Goal: Task Accomplishment & Management: Manage account settings

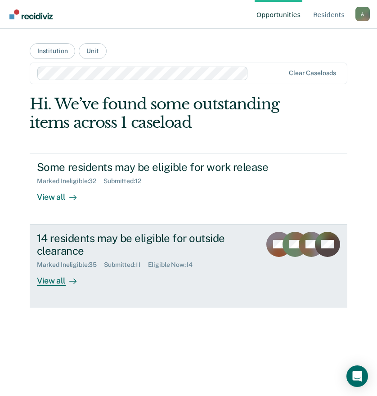
click at [49, 283] on div "View all" at bounding box center [62, 278] width 50 height 18
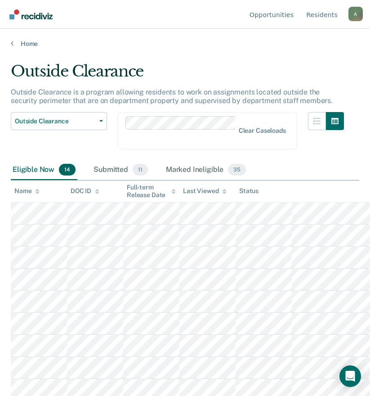
scroll to position [45, 0]
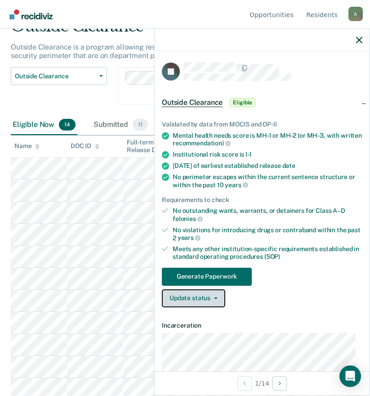
click at [194, 299] on button "Update status" at bounding box center [193, 298] width 63 height 18
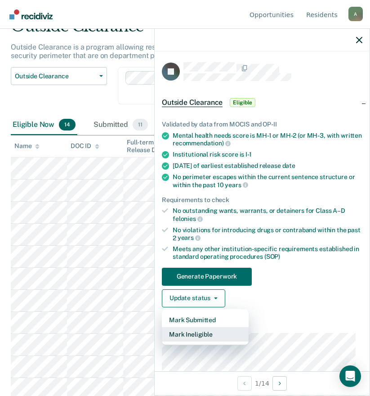
click at [208, 333] on button "Mark Ineligible" at bounding box center [205, 334] width 87 height 14
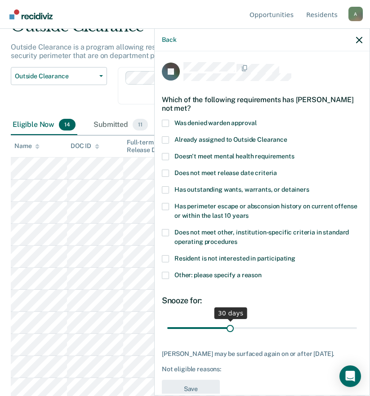
scroll to position [20, 0]
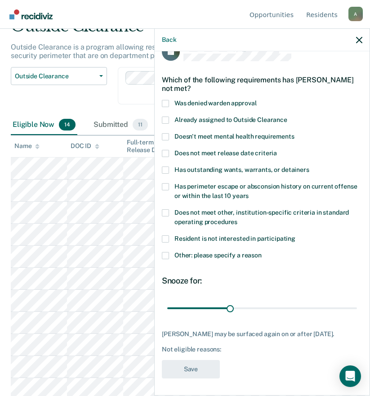
click at [165, 254] on span at bounding box center [165, 255] width 7 height 7
click at [262, 252] on input "Other: please specify a reason" at bounding box center [262, 252] width 0 height 0
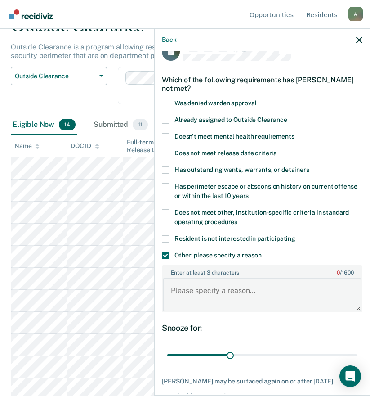
click at [219, 296] on textarea "Enter at least 3 characters 0 / 1600" at bounding box center [262, 294] width 199 height 33
type textarea "a"
type textarea "ADSEG"
click at [165, 256] on span at bounding box center [165, 255] width 7 height 7
click at [262, 252] on input "Other: please specify a reason" at bounding box center [262, 252] width 0 height 0
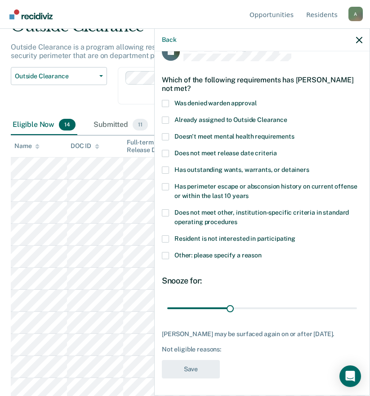
click at [165, 253] on span at bounding box center [165, 255] width 7 height 7
click at [262, 252] on input "Other: please specify a reason" at bounding box center [262, 252] width 0 height 0
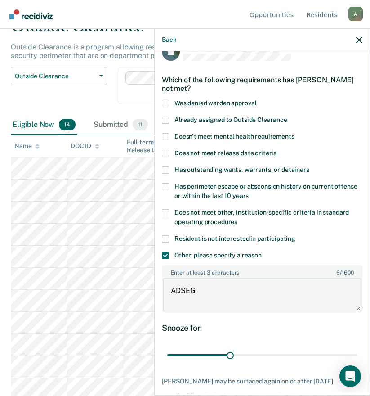
click at [195, 295] on textarea "ADSEG" at bounding box center [262, 294] width 199 height 33
click at [244, 289] on textarea "Enter at least 3 characters 0 / 1600" at bounding box center [262, 294] width 199 height 33
drag, startPoint x: 228, startPoint y: 354, endPoint x: 367, endPoint y: 354, distance: 138.6
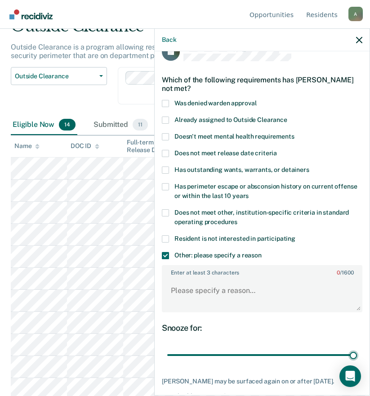
type input "90"
click at [357, 354] on input "range" at bounding box center [262, 355] width 190 height 16
click at [244, 295] on textarea "Enter at least 3 characters 0 / 1600" at bounding box center [262, 294] width 199 height 33
type textarea "o"
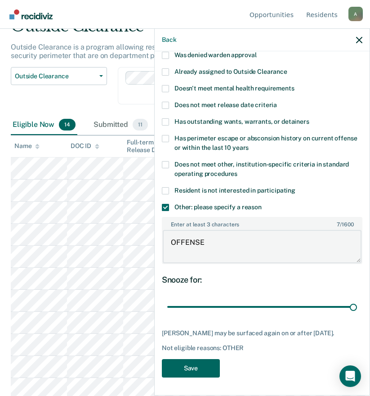
type textarea "OFFENSE"
click at [204, 369] on button "Save" at bounding box center [191, 368] width 58 height 18
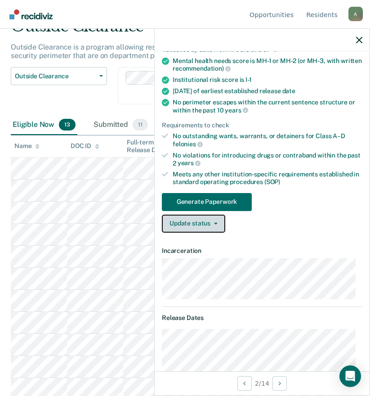
click at [199, 220] on button "Update status" at bounding box center [193, 224] width 63 height 18
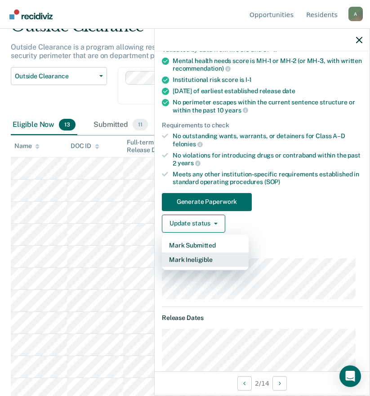
click at [211, 261] on button "Mark Ineligible" at bounding box center [205, 260] width 87 height 14
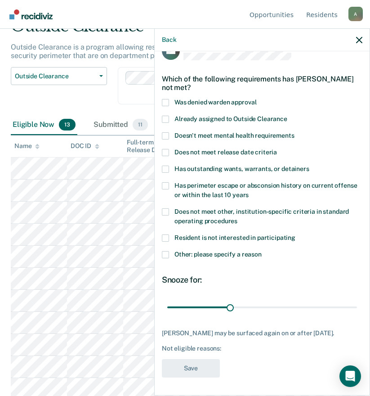
click at [167, 251] on span at bounding box center [165, 254] width 7 height 7
click at [262, 251] on input "Other: please specify a reason" at bounding box center [262, 251] width 0 height 0
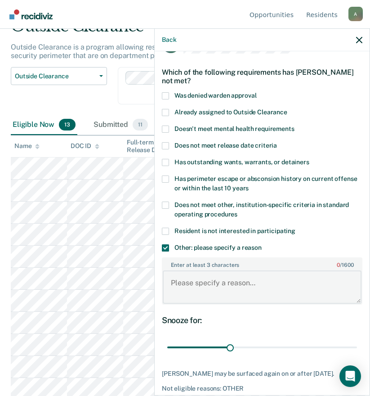
click at [198, 286] on textarea "Enter at least 3 characters 0 / 1600" at bounding box center [262, 287] width 199 height 33
type textarea "3"
type textarea "2"
type textarea "3"
type textarea "2 VIOLATIONS [DATE]"
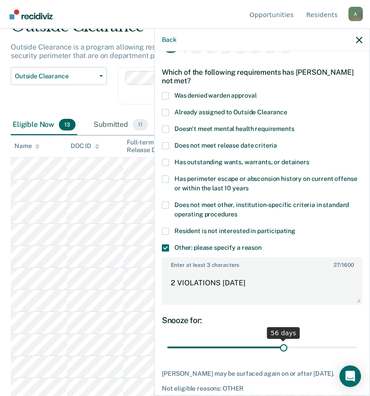
drag, startPoint x: 228, startPoint y: 347, endPoint x: 280, endPoint y: 345, distance: 52.7
type input "56"
click at [280, 345] on input "range" at bounding box center [262, 348] width 190 height 16
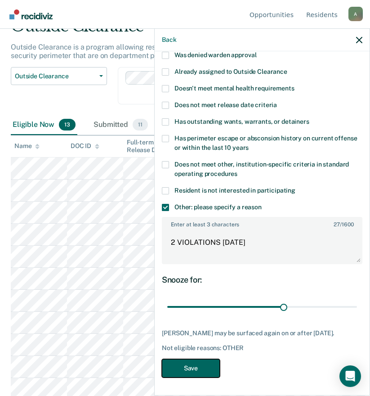
click at [194, 373] on button "Save" at bounding box center [191, 368] width 58 height 18
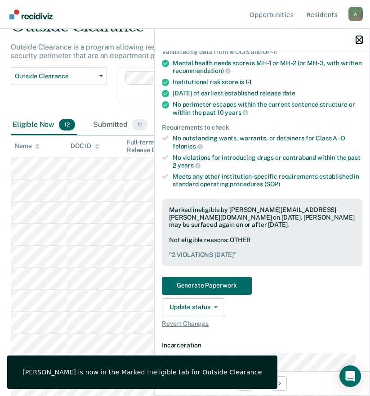
click at [361, 38] on icon "button" at bounding box center [359, 40] width 6 height 6
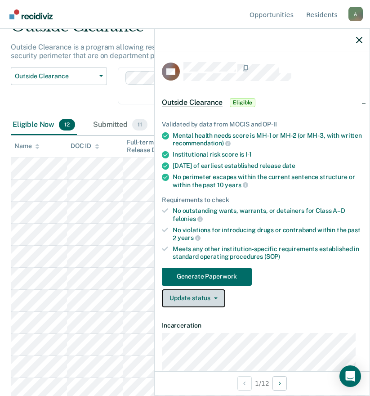
click at [185, 295] on button "Update status" at bounding box center [193, 298] width 63 height 18
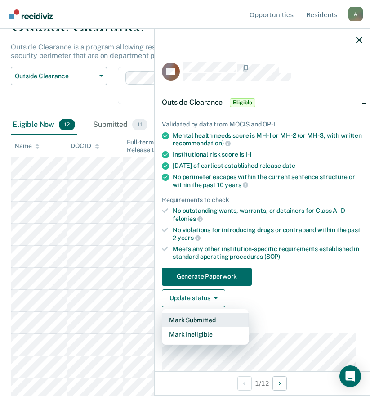
click at [184, 316] on button "Mark Submitted" at bounding box center [205, 320] width 87 height 14
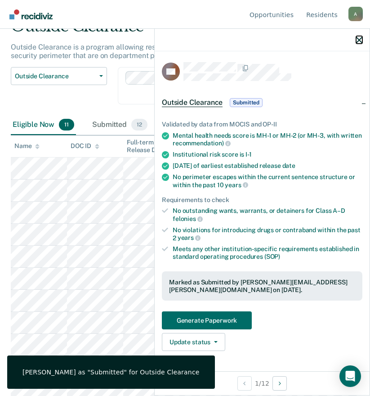
click at [359, 36] on button "button" at bounding box center [359, 40] width 6 height 8
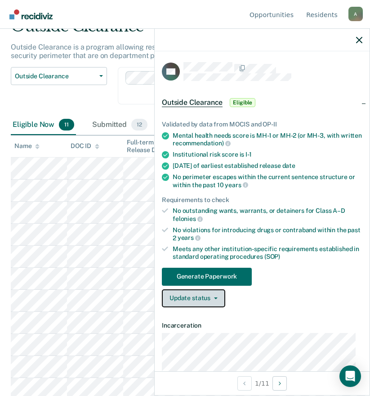
click at [215, 302] on button "Update status" at bounding box center [193, 298] width 63 height 18
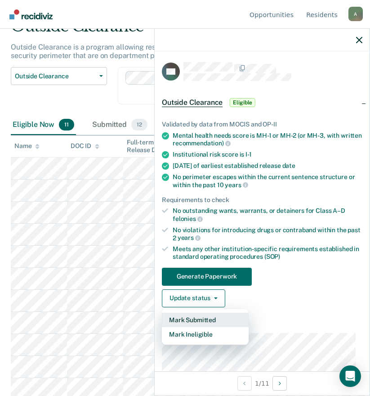
click at [209, 321] on button "Mark Submitted" at bounding box center [205, 320] width 87 height 14
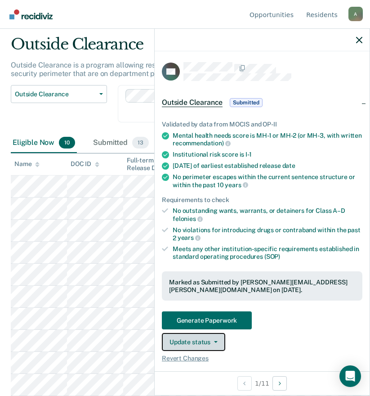
scroll to position [27, 0]
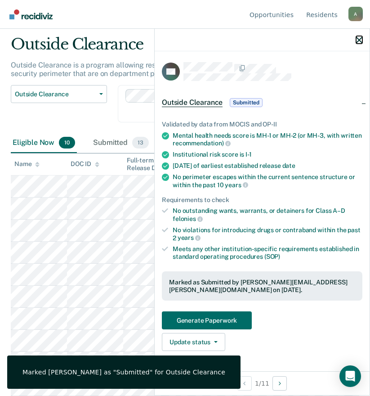
click at [359, 40] on icon "button" at bounding box center [359, 40] width 6 height 6
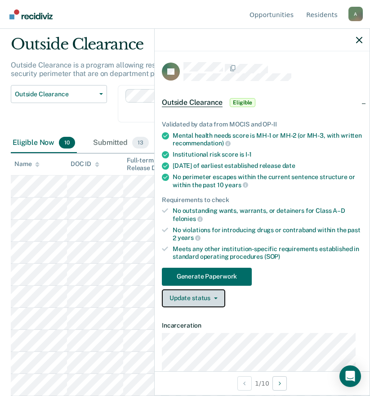
click at [202, 299] on button "Update status" at bounding box center [193, 298] width 63 height 18
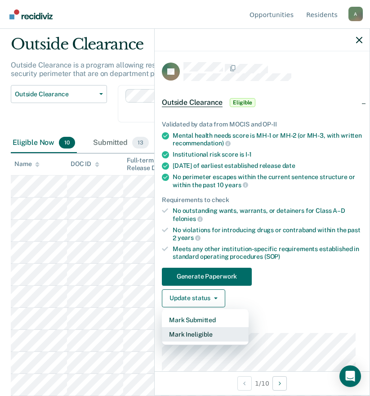
click at [200, 336] on button "Mark Ineligible" at bounding box center [205, 334] width 87 height 14
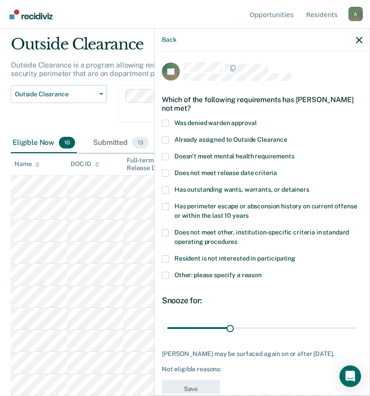
click at [224, 157] on span "Doesn't meet mental health requirements" at bounding box center [235, 156] width 120 height 7
click at [295, 153] on input "Doesn't meet mental health requirements" at bounding box center [295, 153] width 0 height 0
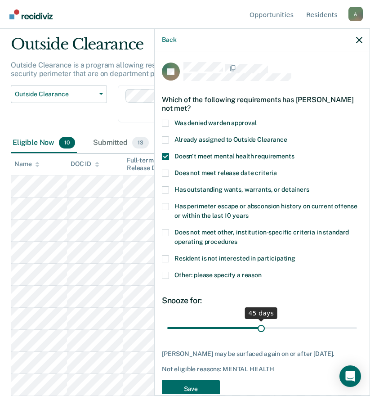
drag, startPoint x: 227, startPoint y: 329, endPoint x: 258, endPoint y: 329, distance: 30.6
type input "45"
click at [258, 329] on input "range" at bounding box center [262, 328] width 190 height 16
click at [207, 384] on button "Save" at bounding box center [191, 389] width 58 height 18
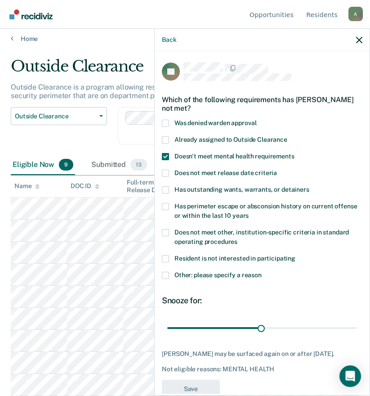
scroll to position [5, 0]
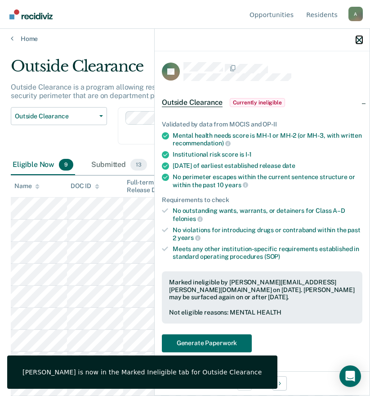
click at [359, 38] on icon "button" at bounding box center [359, 40] width 6 height 6
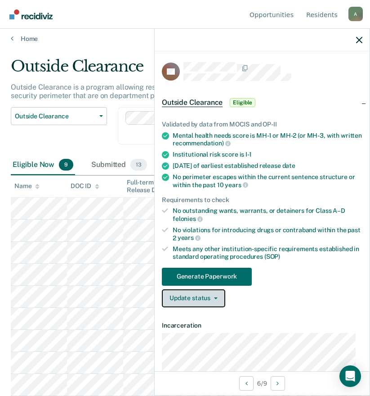
click at [183, 298] on button "Update status" at bounding box center [193, 298] width 63 height 18
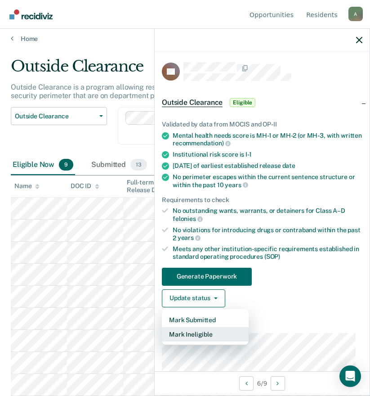
click at [202, 333] on button "Mark Ineligible" at bounding box center [205, 334] width 87 height 14
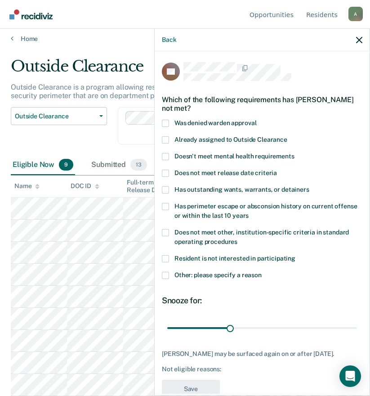
click at [227, 155] on span "Doesn't meet mental health requirements" at bounding box center [235, 156] width 120 height 7
click at [295, 153] on input "Doesn't meet mental health requirements" at bounding box center [295, 153] width 0 height 0
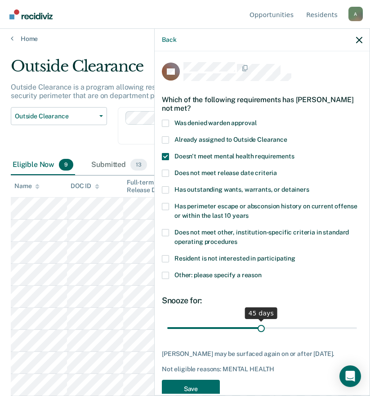
drag, startPoint x: 228, startPoint y: 329, endPoint x: 257, endPoint y: 329, distance: 29.3
type input "45"
click at [257, 329] on input "range" at bounding box center [262, 328] width 190 height 16
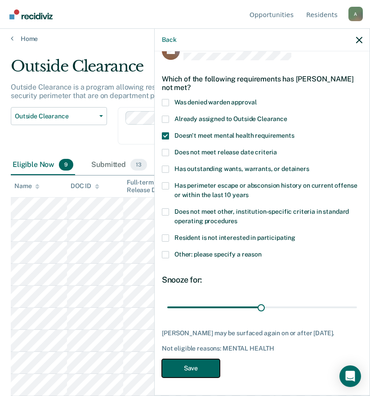
click at [208, 368] on button "Save" at bounding box center [191, 368] width 58 height 18
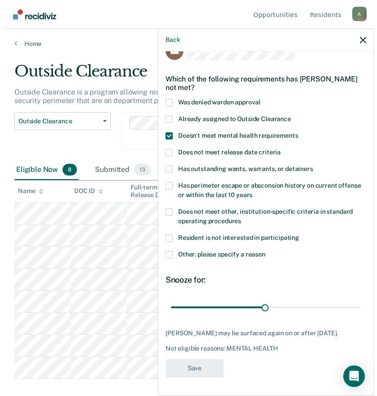
scroll to position [0, 0]
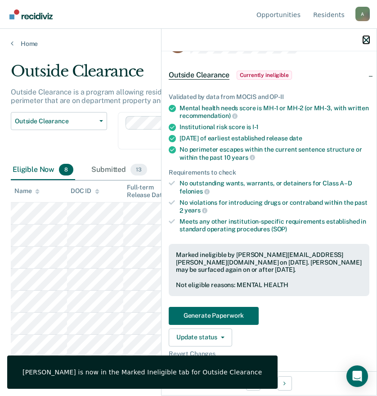
click at [365, 39] on icon "button" at bounding box center [366, 40] width 6 height 6
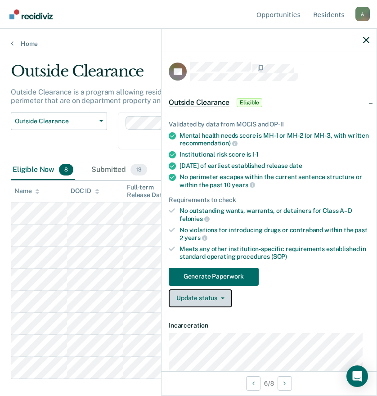
click at [208, 294] on button "Update status" at bounding box center [200, 298] width 63 height 18
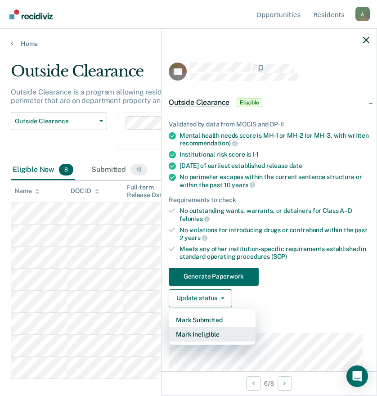
click at [203, 333] on button "Mark Ineligible" at bounding box center [212, 334] width 87 height 14
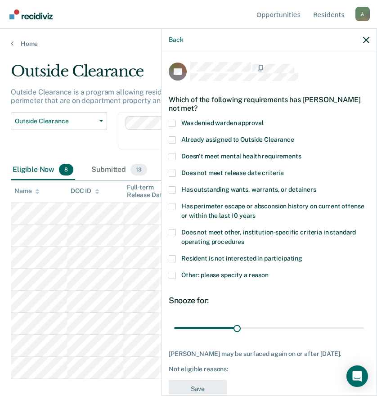
click at [171, 272] on span at bounding box center [172, 275] width 7 height 7
click at [269, 272] on input "Other: please specify a reason" at bounding box center [269, 272] width 0 height 0
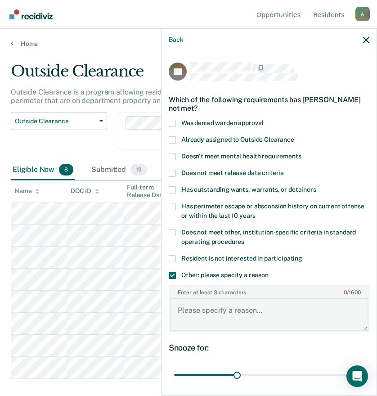
click at [212, 311] on textarea "Enter at least 3 characters 0 / 1600" at bounding box center [269, 314] width 199 height 33
type textarea "VIOLATION [DATE]"
click at [235, 373] on input "range" at bounding box center [269, 375] width 190 height 16
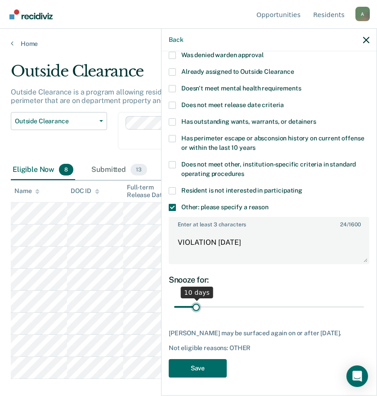
drag, startPoint x: 236, startPoint y: 301, endPoint x: 196, endPoint y: 300, distance: 40.1
type input "10"
click at [196, 300] on input "range" at bounding box center [269, 307] width 190 height 16
click at [202, 369] on button "Save" at bounding box center [198, 368] width 58 height 18
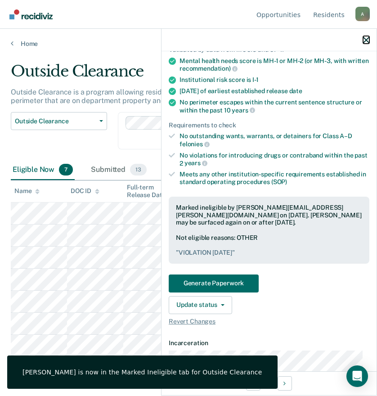
click at [369, 38] on icon "button" at bounding box center [366, 40] width 6 height 6
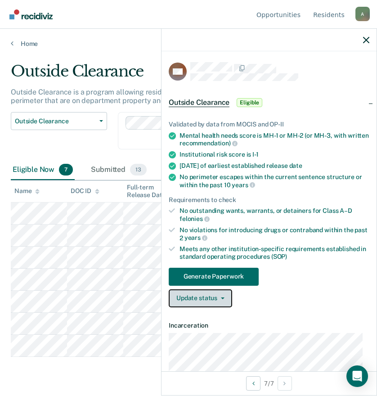
click at [209, 298] on button "Update status" at bounding box center [200, 298] width 63 height 18
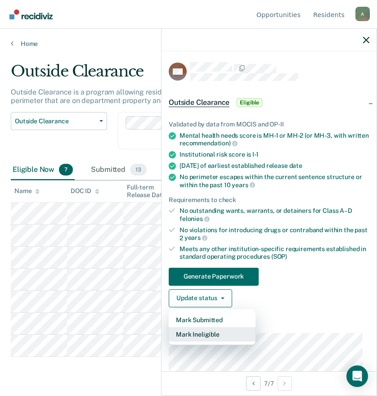
click at [207, 335] on button "Mark Ineligible" at bounding box center [212, 334] width 87 height 14
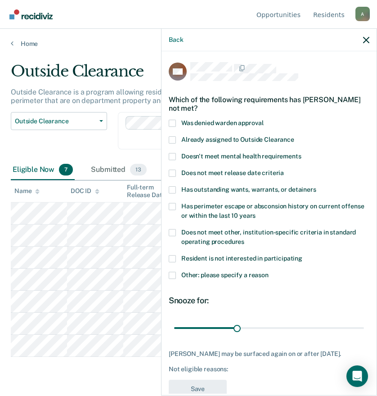
click at [170, 275] on span at bounding box center [172, 275] width 7 height 7
click at [269, 272] on input "Other: please specify a reason" at bounding box center [269, 272] width 0 height 0
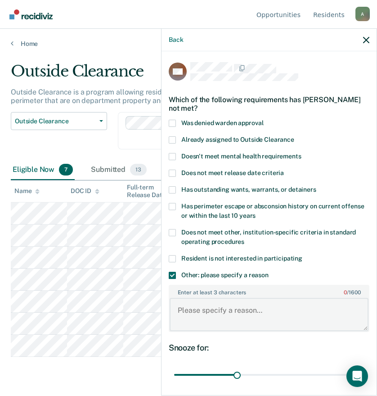
click at [201, 314] on textarea "Enter at least 3 characters 0 / 1600" at bounding box center [269, 314] width 199 height 33
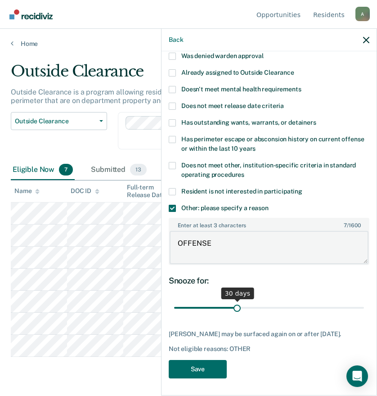
type textarea "OFFENSE"
drag, startPoint x: 235, startPoint y: 306, endPoint x: 364, endPoint y: 307, distance: 129.6
type input "90"
click at [364, 305] on input "range" at bounding box center [269, 308] width 190 height 16
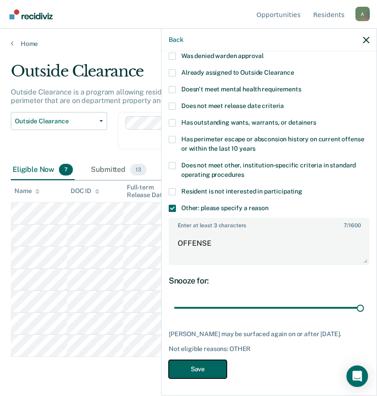
click at [209, 366] on button "Save" at bounding box center [198, 369] width 58 height 18
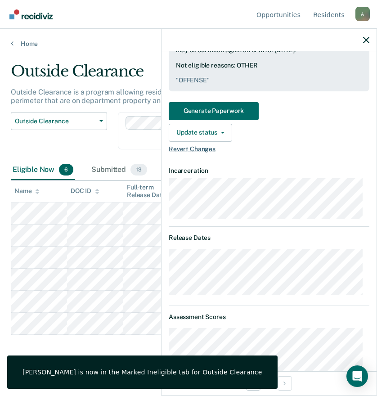
scroll to position [157, 0]
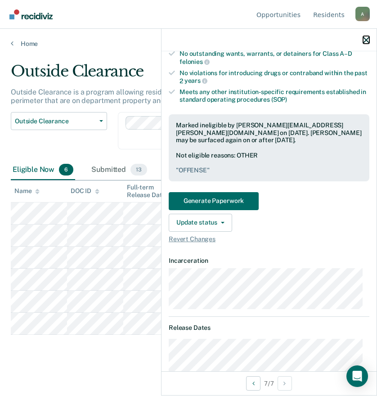
click at [365, 38] on icon "button" at bounding box center [366, 40] width 6 height 6
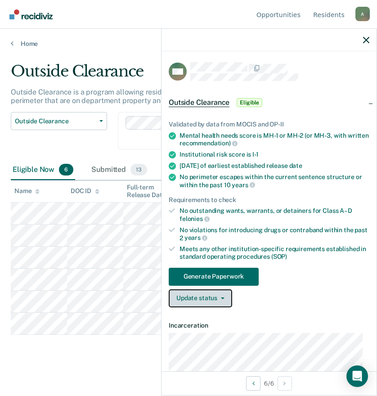
click at [202, 299] on button "Update status" at bounding box center [200, 298] width 63 height 18
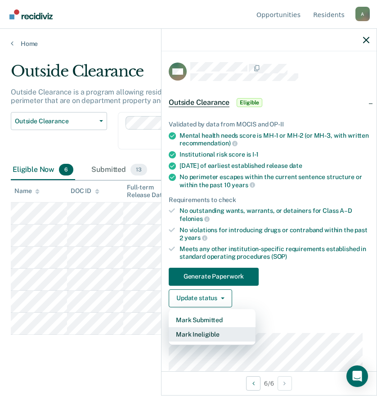
click at [200, 336] on button "Mark Ineligible" at bounding box center [212, 334] width 87 height 14
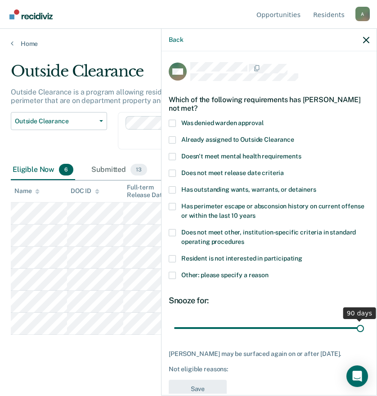
drag, startPoint x: 236, startPoint y: 325, endPoint x: 394, endPoint y: 325, distance: 158.4
type input "90"
click at [364, 325] on input "range" at bounding box center [269, 328] width 190 height 16
click at [168, 272] on div "MW Which of the following requirements has [PERSON_NAME] not met? Was denied wa…" at bounding box center [269, 222] width 215 height 343
click at [172, 275] on span at bounding box center [172, 275] width 7 height 7
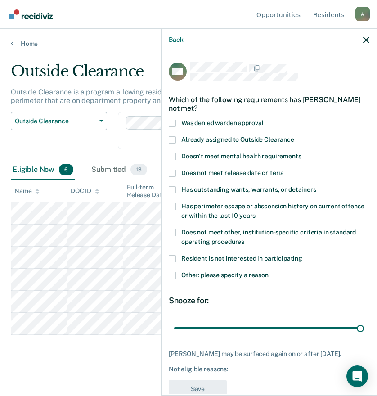
click at [269, 272] on input "Other: please specify a reason" at bounding box center [269, 272] width 0 height 0
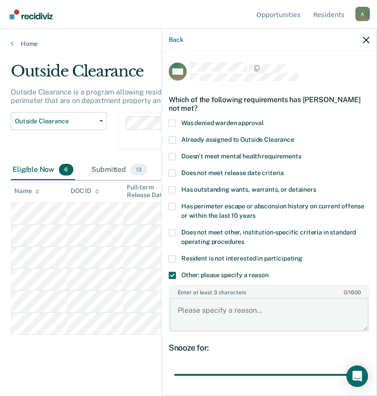
click at [204, 320] on textarea "Enter at least 3 characters 0 / 1600" at bounding box center [269, 314] width 199 height 33
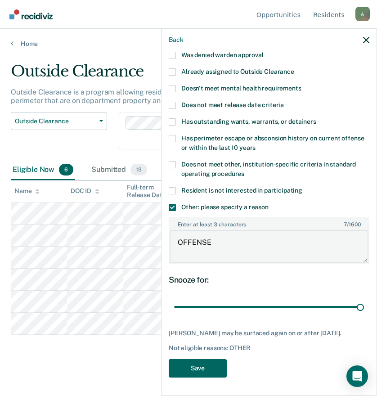
type textarea "OFFENSE"
click at [203, 365] on button "Save" at bounding box center [198, 368] width 58 height 18
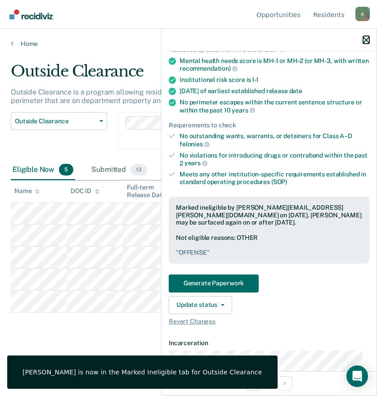
click at [367, 38] on icon "button" at bounding box center [366, 40] width 6 height 6
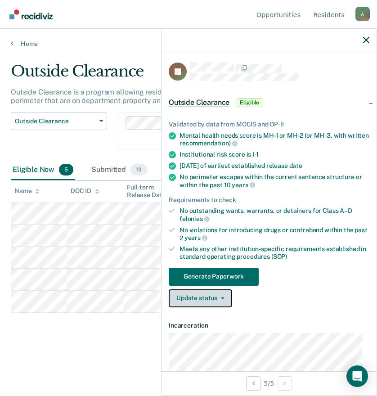
click at [198, 302] on button "Update status" at bounding box center [200, 298] width 63 height 18
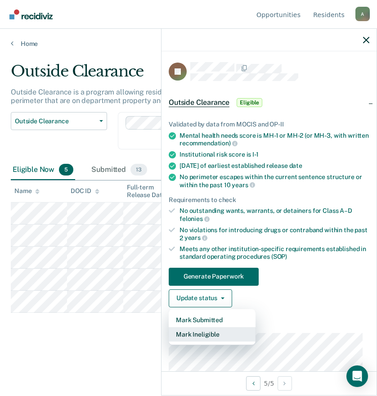
click at [209, 334] on button "Mark Ineligible" at bounding box center [212, 334] width 87 height 14
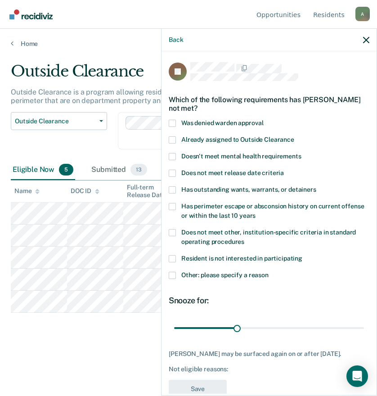
scroll to position [20, 0]
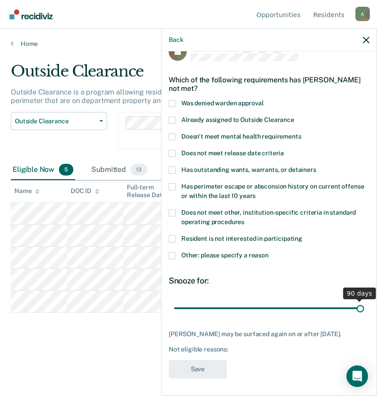
drag, startPoint x: 240, startPoint y: 308, endPoint x: 316, endPoint y: 302, distance: 76.3
type input "90"
click at [364, 311] on input "range" at bounding box center [269, 308] width 190 height 16
drag, startPoint x: 172, startPoint y: 255, endPoint x: 179, endPoint y: 260, distance: 8.0
click at [172, 254] on span at bounding box center [172, 255] width 7 height 7
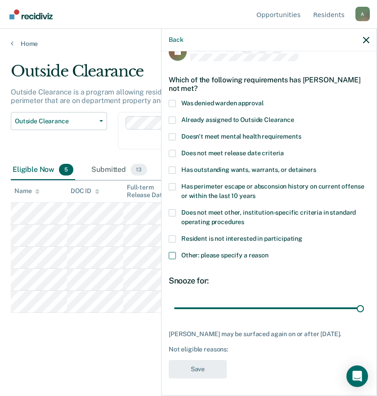
click at [269, 252] on input "Other: please specify a reason" at bounding box center [269, 252] width 0 height 0
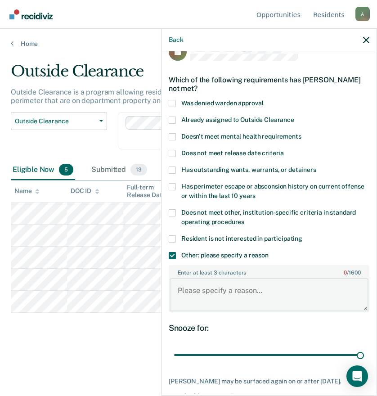
click at [227, 291] on textarea "Enter at least 3 characters 0 / 1600" at bounding box center [269, 294] width 199 height 33
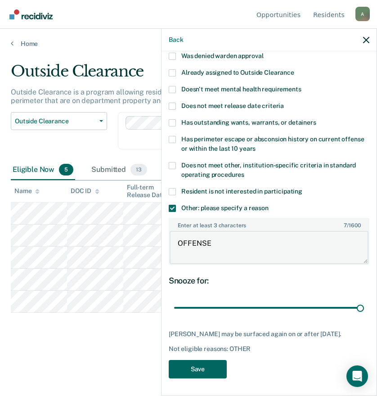
type textarea "OFFENSE"
click at [190, 367] on button "Save" at bounding box center [198, 369] width 58 height 18
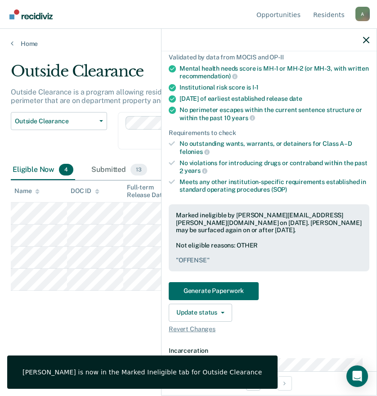
click at [72, 302] on div "Outside Clearance Outside Clearance is a program allowing residents to work on …" at bounding box center [189, 195] width 356 height 266
click at [367, 39] on icon "button" at bounding box center [366, 40] width 6 height 6
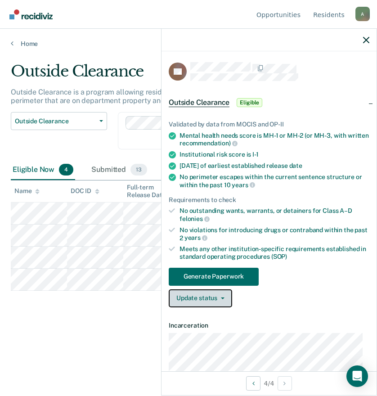
click at [213, 297] on button "Update status" at bounding box center [200, 298] width 63 height 18
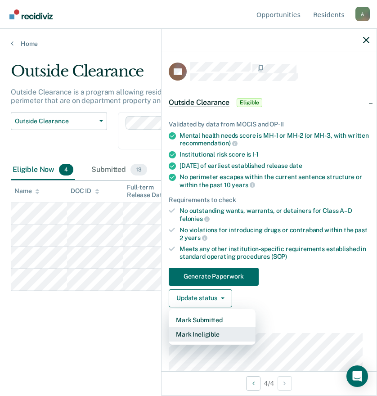
click at [208, 334] on button "Mark Ineligible" at bounding box center [212, 334] width 87 height 14
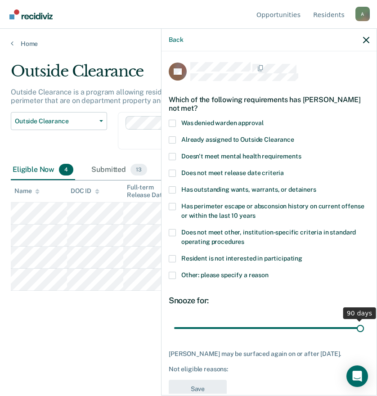
drag, startPoint x: 233, startPoint y: 329, endPoint x: 475, endPoint y: 323, distance: 242.2
type input "90"
click at [364, 323] on input "range" at bounding box center [269, 328] width 190 height 16
click at [231, 275] on span "Other: please specify a reason" at bounding box center [224, 274] width 87 height 7
click at [269, 272] on input "Other: please specify a reason" at bounding box center [269, 272] width 0 height 0
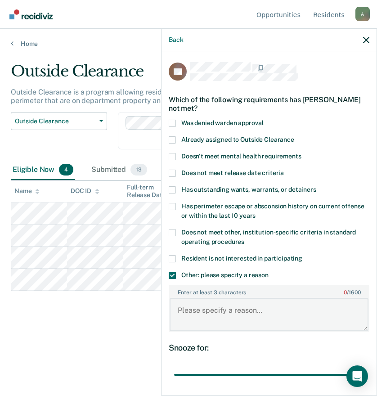
click at [217, 307] on textarea "Enter at least 3 characters 0 / 1600" at bounding box center [269, 314] width 199 height 33
type textarea "X"
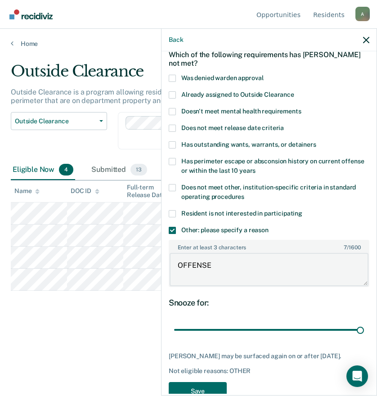
scroll to position [75, 0]
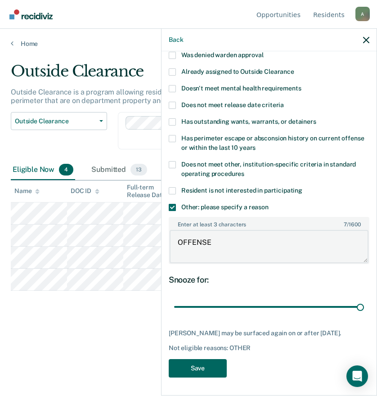
type textarea "OFFENSE"
click at [211, 371] on button "Save" at bounding box center [198, 368] width 58 height 18
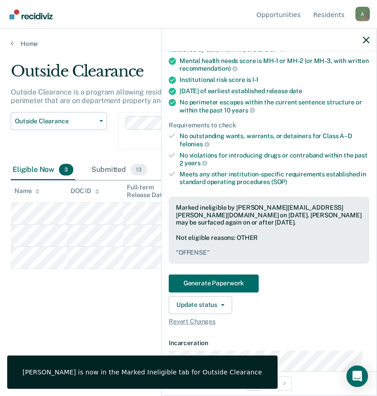
click at [87, 315] on div "Outside Clearance Outside Clearance is a program allowing residents to work on …" at bounding box center [189, 195] width 356 height 266
click at [363, 38] on icon "button" at bounding box center [366, 40] width 6 height 6
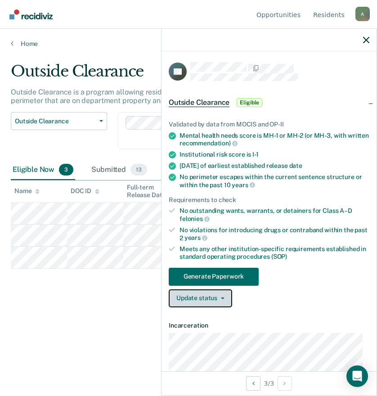
click at [198, 300] on button "Update status" at bounding box center [200, 298] width 63 height 18
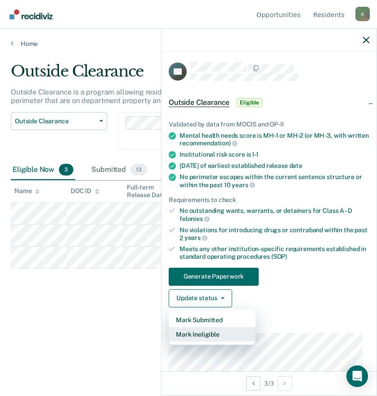
click at [211, 334] on button "Mark Ineligible" at bounding box center [212, 334] width 87 height 14
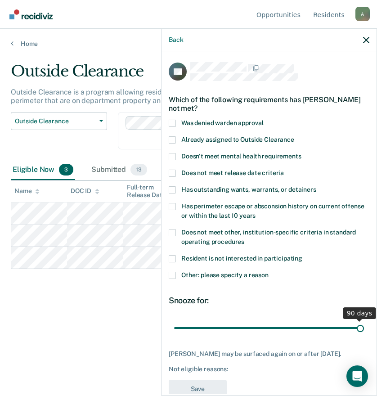
drag, startPoint x: 234, startPoint y: 326, endPoint x: 387, endPoint y: 339, distance: 153.6
type input "90"
click at [364, 336] on input "range" at bounding box center [269, 328] width 190 height 16
click at [172, 274] on span at bounding box center [172, 275] width 7 height 7
click at [269, 272] on input "Other: please specify a reason" at bounding box center [269, 272] width 0 height 0
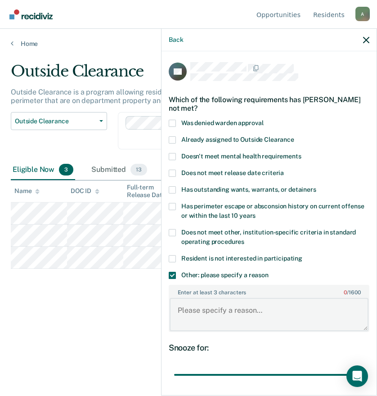
click at [205, 312] on textarea "Enter at least 3 characters 0 / 1600" at bounding box center [269, 314] width 199 height 33
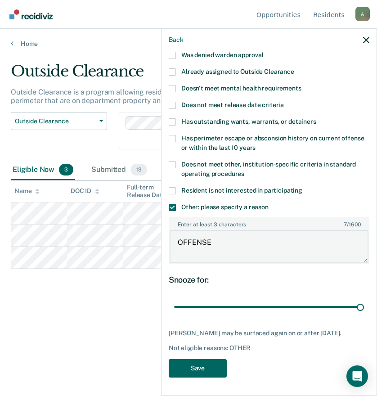
type textarea "OFFENSE"
click at [197, 369] on button "Save" at bounding box center [198, 368] width 58 height 18
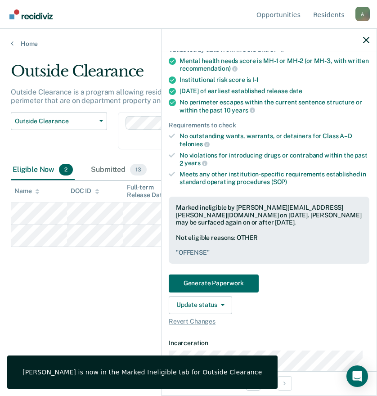
click at [51, 307] on div "Outside Clearance Outside Clearance is a program allowing residents to work on …" at bounding box center [189, 195] width 356 height 266
click at [368, 37] on icon "button" at bounding box center [366, 40] width 6 height 6
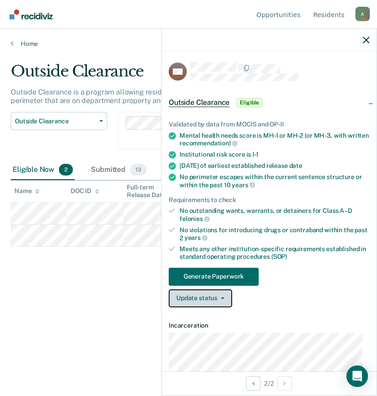
click at [192, 299] on button "Update status" at bounding box center [200, 298] width 63 height 18
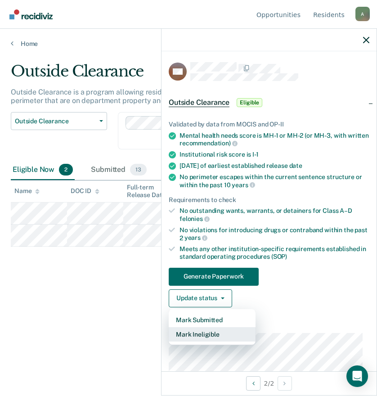
click at [203, 334] on button "Mark Ineligible" at bounding box center [212, 334] width 87 height 14
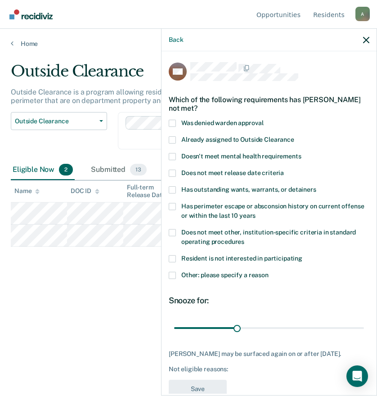
click at [172, 274] on span at bounding box center [172, 275] width 7 height 7
click at [269, 272] on input "Other: please specify a reason" at bounding box center [269, 272] width 0 height 0
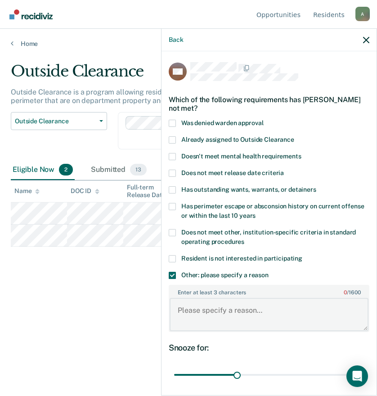
click at [219, 308] on textarea "Enter at least 3 characters 0 / 1600" at bounding box center [269, 314] width 199 height 33
click at [178, 310] on textarea "VIOLATION [DATE]" at bounding box center [269, 314] width 199 height 33
click at [285, 308] on textarea "2 VIOLATION [DATE]" at bounding box center [269, 314] width 199 height 33
type textarea "2 VIOLATION [DATE]"
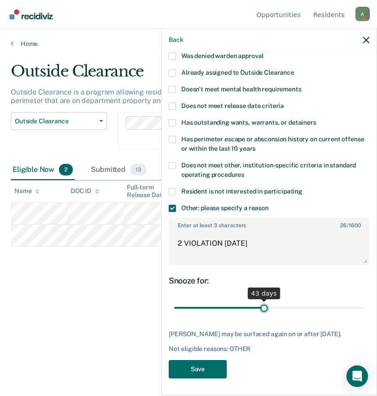
drag, startPoint x: 234, startPoint y: 309, endPoint x: 260, endPoint y: 308, distance: 26.6
type input "43"
click at [260, 308] on input "range" at bounding box center [269, 308] width 190 height 16
click at [218, 370] on button "Save" at bounding box center [198, 369] width 58 height 18
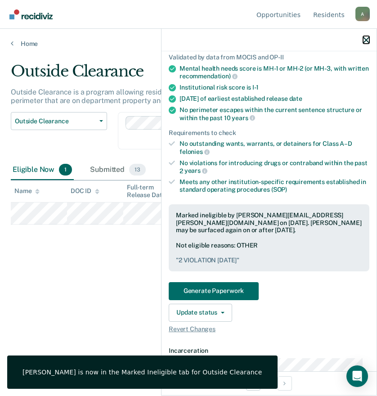
click at [366, 39] on icon "button" at bounding box center [366, 40] width 6 height 6
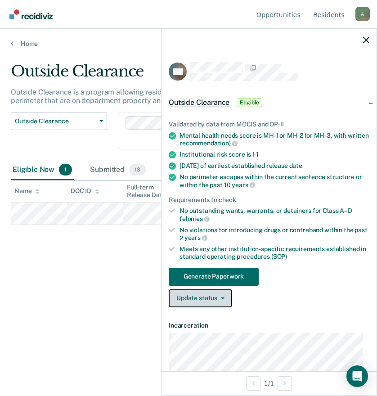
click at [203, 301] on button "Update status" at bounding box center [200, 298] width 63 height 18
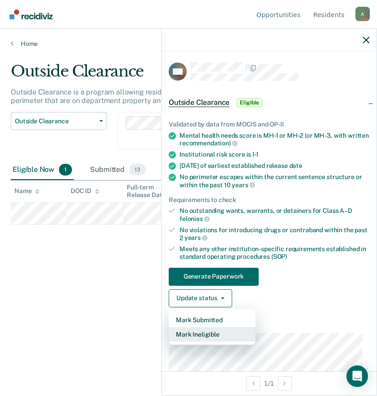
click at [207, 332] on button "Mark Ineligible" at bounding box center [212, 334] width 87 height 14
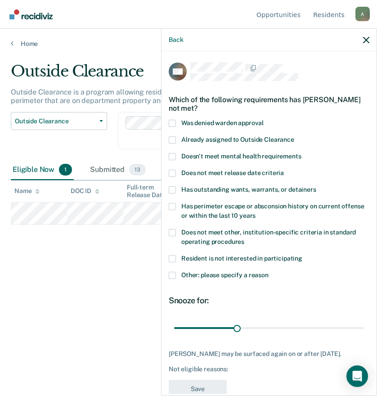
click at [173, 276] on span at bounding box center [172, 275] width 7 height 7
click at [269, 272] on input "Other: please specify a reason" at bounding box center [269, 272] width 0 height 0
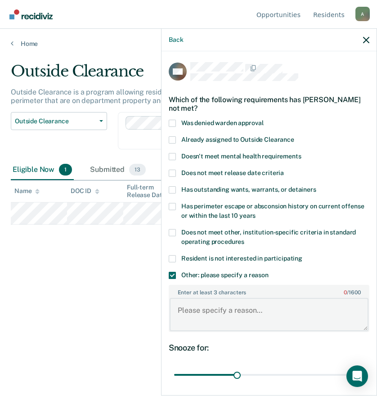
click at [221, 311] on textarea "Enter at least 3 characters 0 / 1600" at bounding box center [269, 314] width 199 height 33
type textarea "1 VIOLATION [DATE]"
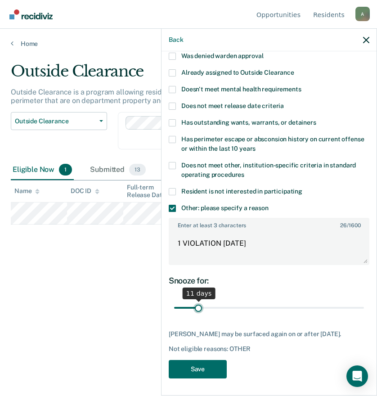
drag, startPoint x: 235, startPoint y: 299, endPoint x: 198, endPoint y: 297, distance: 36.5
click at [198, 300] on input "range" at bounding box center [269, 308] width 190 height 16
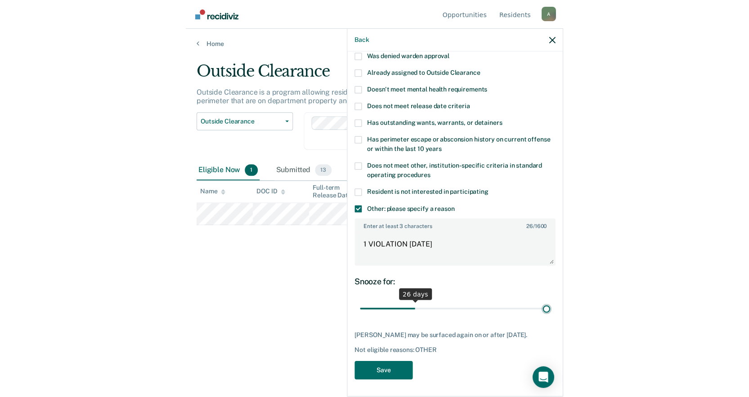
scroll to position [75, 0]
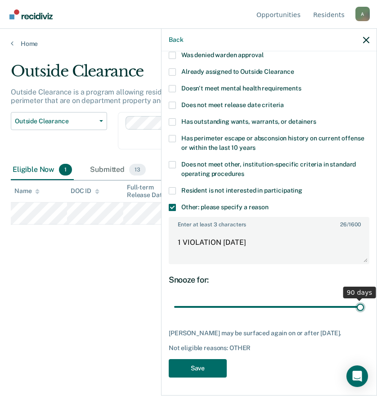
drag, startPoint x: 228, startPoint y: 307, endPoint x: 457, endPoint y: 309, distance: 229.1
type input "90"
click at [364, 309] on input "range" at bounding box center [269, 307] width 190 height 16
click at [307, 230] on textarea "1 VIOLATION [DATE]" at bounding box center [269, 246] width 199 height 33
type textarea "1 VIOLATION [DATE]; OFFENSE"
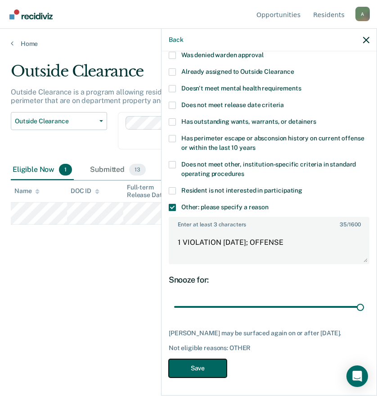
click at [218, 371] on button "Save" at bounding box center [198, 368] width 58 height 18
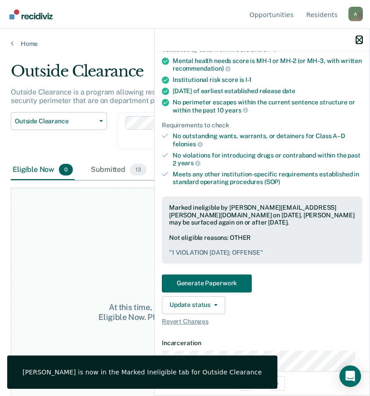
click at [360, 41] on icon "button" at bounding box center [359, 40] width 6 height 6
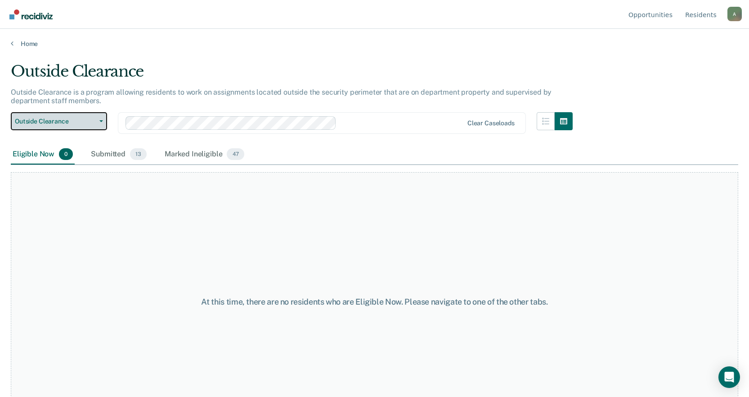
click at [92, 122] on span "Outside Clearance" at bounding box center [55, 121] width 81 height 8
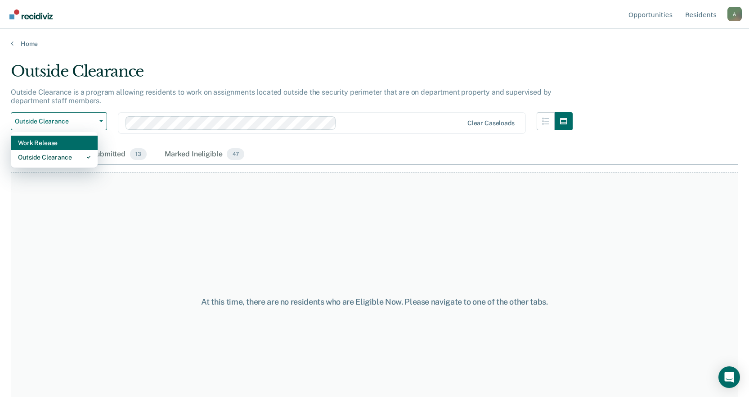
click at [67, 142] on div "Work Release" at bounding box center [54, 142] width 72 height 14
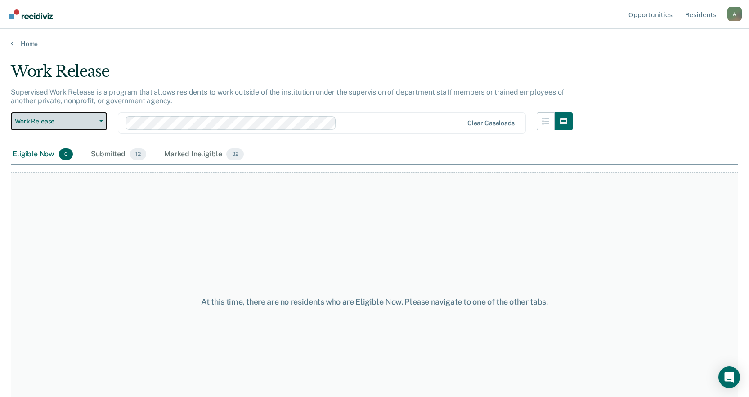
scroll to position [35, 0]
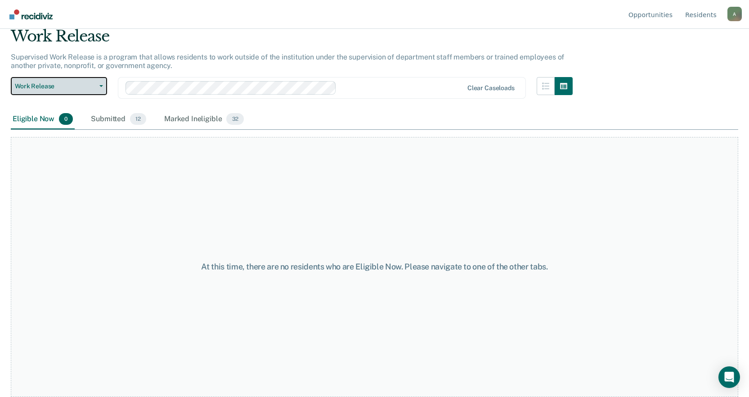
click at [78, 84] on span "Work Release" at bounding box center [55, 86] width 81 height 8
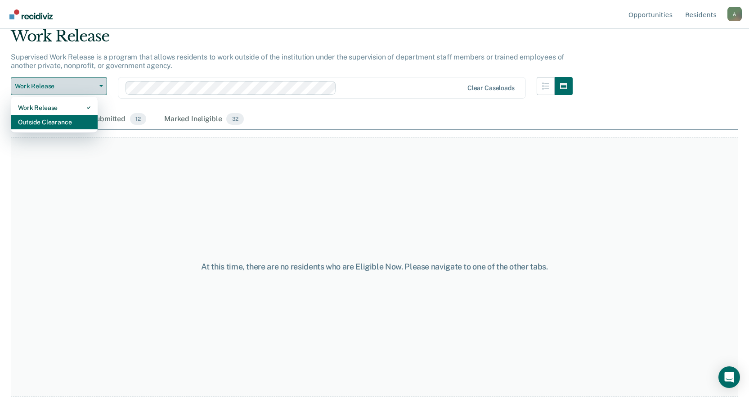
click at [68, 119] on div "Outside Clearance" at bounding box center [54, 122] width 72 height 14
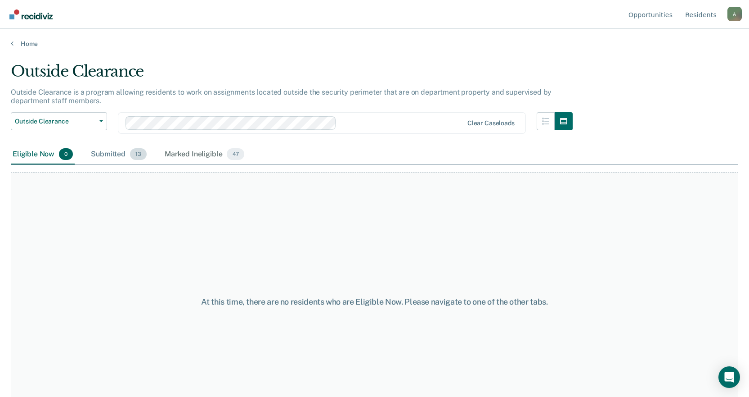
click at [112, 154] on div "Submitted 13" at bounding box center [118, 154] width 59 height 20
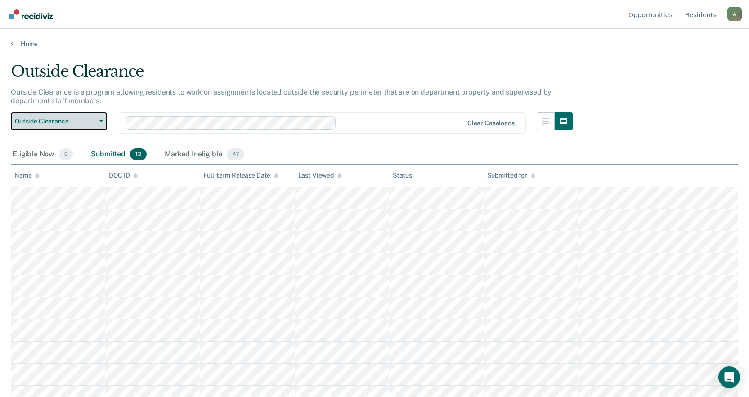
click at [57, 114] on button "Outside Clearance" at bounding box center [59, 121] width 96 height 18
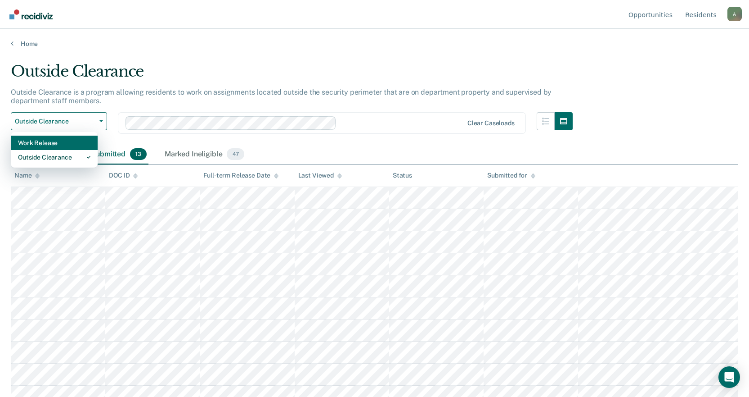
click at [56, 145] on div "Work Release" at bounding box center [54, 142] width 72 height 14
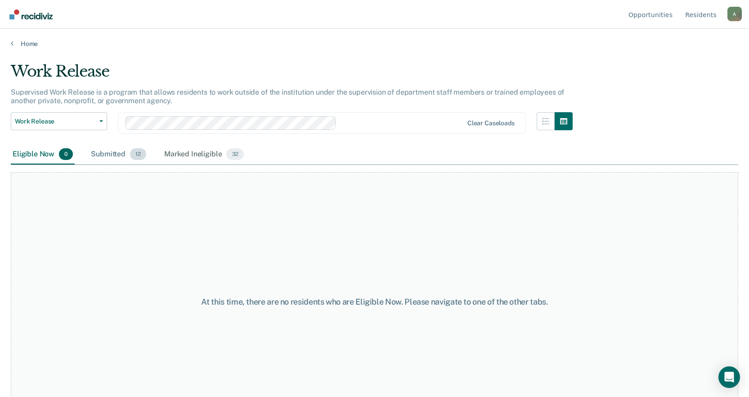
click at [135, 148] on span "12" at bounding box center [138, 154] width 16 height 12
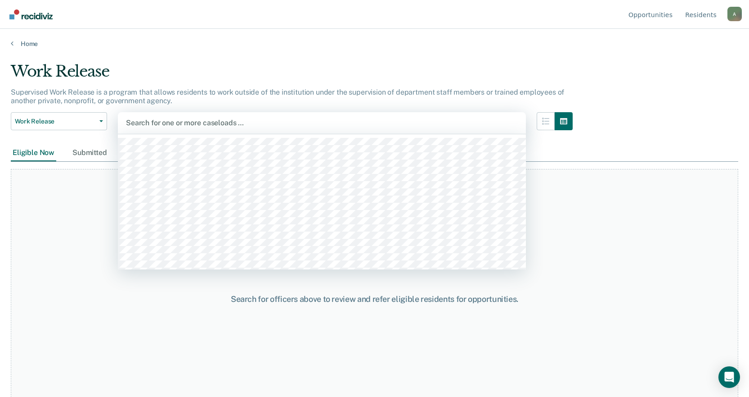
click at [280, 123] on div at bounding box center [322, 122] width 392 height 10
type input "WES"
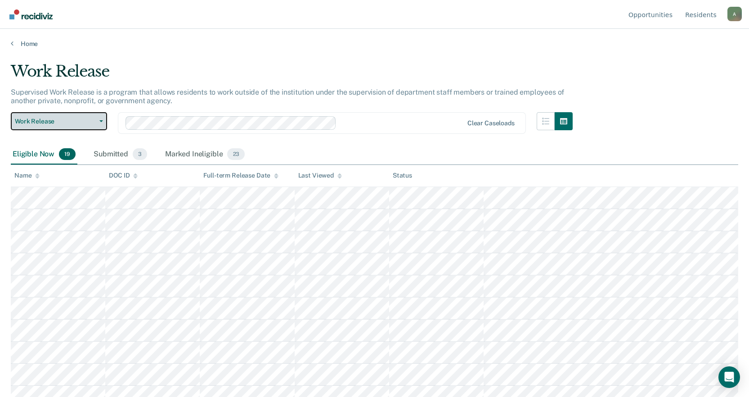
click at [41, 117] on button "Work Release" at bounding box center [59, 121] width 96 height 18
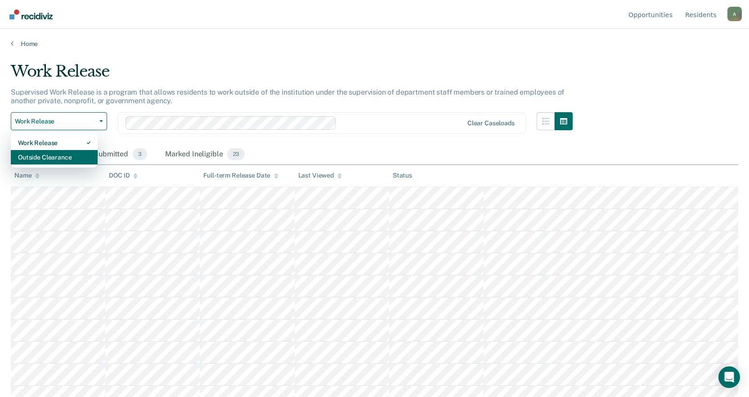
click at [59, 158] on div "Outside Clearance" at bounding box center [54, 157] width 72 height 14
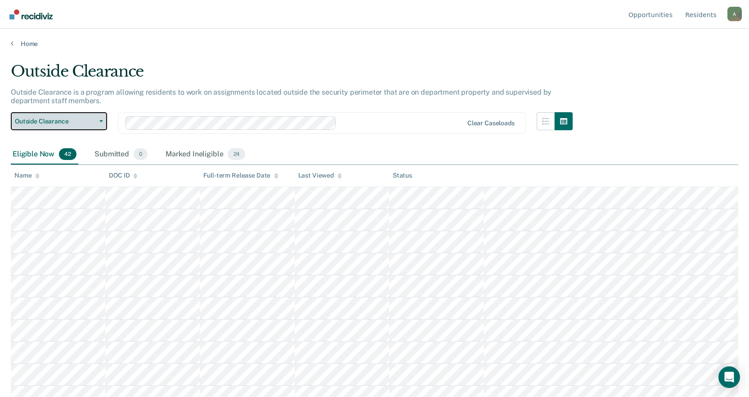
click at [77, 118] on span "Outside Clearance" at bounding box center [55, 121] width 81 height 8
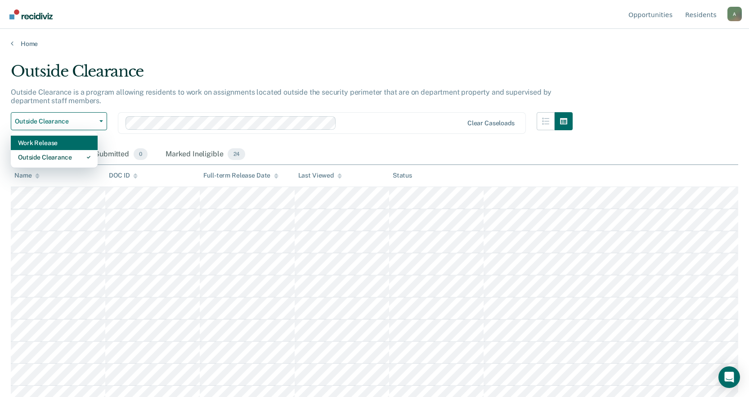
click at [71, 140] on div "Work Release" at bounding box center [54, 142] width 72 height 14
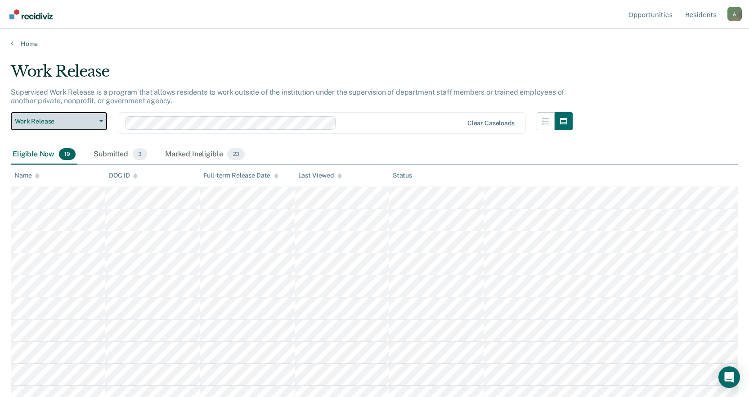
click at [64, 121] on span "Work Release" at bounding box center [55, 121] width 81 height 8
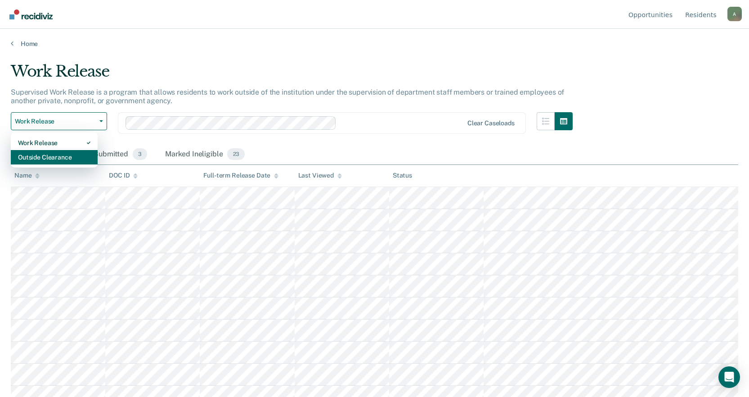
click at [54, 152] on div "Outside Clearance" at bounding box center [54, 157] width 72 height 14
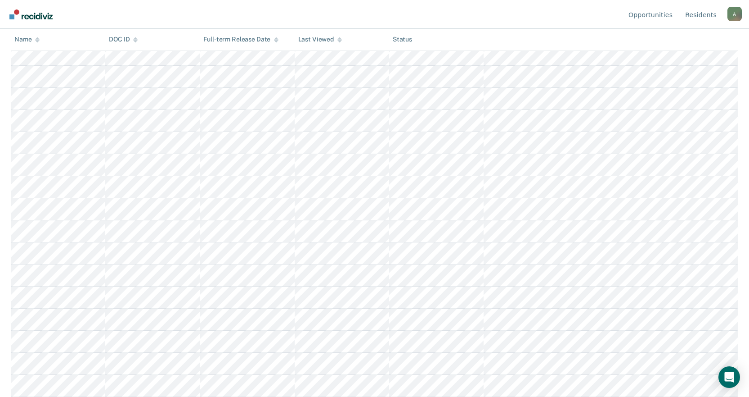
scroll to position [717, 0]
